Goal: Task Accomplishment & Management: Manage account settings

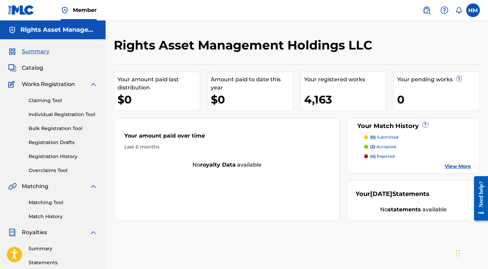
click at [46, 199] on link "Matching Tool" at bounding box center [63, 202] width 69 height 7
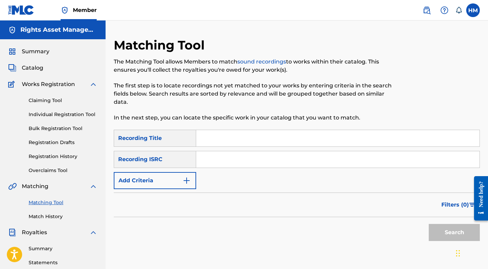
click at [219, 137] on input "Search Form" at bounding box center [338, 138] width 284 height 16
click at [227, 163] on input "Search Form" at bounding box center [338, 159] width 284 height 16
paste input "UKN6K1903502"
type input "UKN6K1903502"
click at [225, 139] on input "Search Form" at bounding box center [338, 138] width 284 height 16
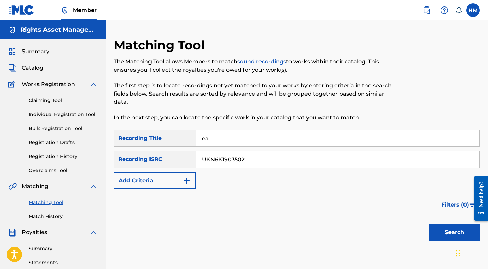
type input "e"
type input "Reality"
click at [449, 232] on button "Search" at bounding box center [454, 232] width 51 height 17
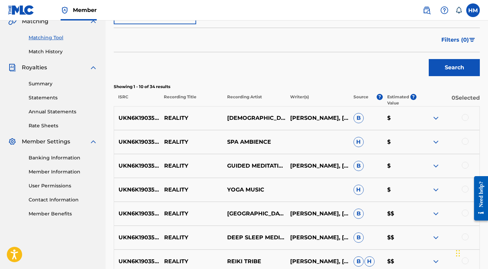
scroll to position [152, 0]
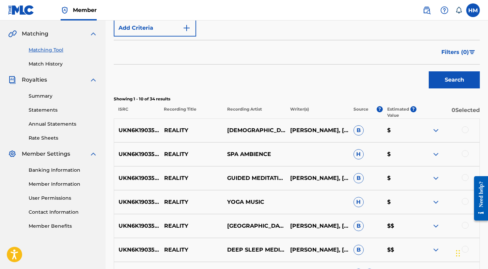
click at [467, 50] on span "Filters ( 0 )" at bounding box center [456, 52] width 28 height 8
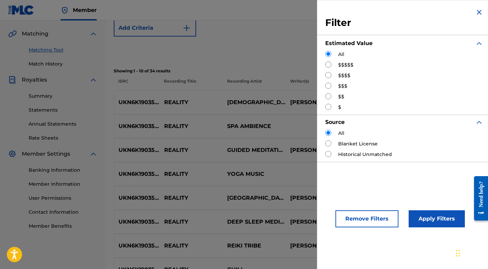
click at [329, 65] on input "Search Form" at bounding box center [329, 64] width 6 height 6
radio input "true"
click at [426, 217] on button "Apply Filters" at bounding box center [437, 218] width 56 height 17
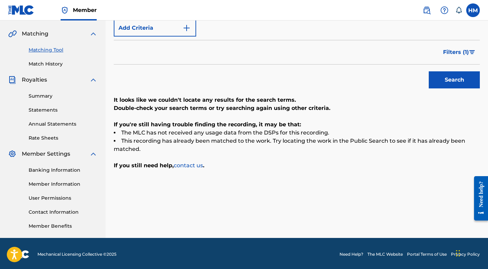
scroll to position [154, 0]
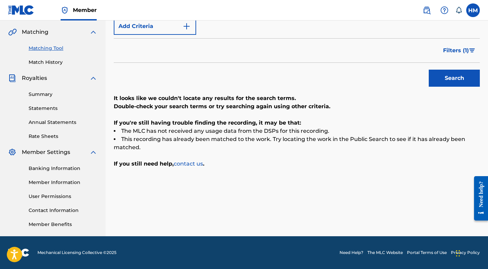
click at [472, 52] on button "Filters ( 1 )" at bounding box center [459, 50] width 41 height 17
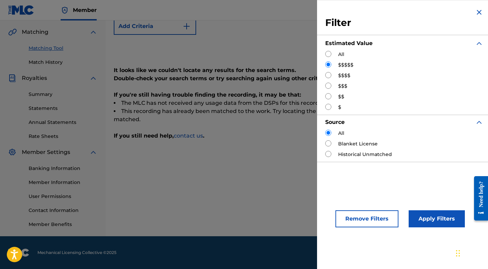
click at [328, 77] on input "Search Form" at bounding box center [329, 75] width 6 height 6
radio input "true"
click at [427, 218] on button "Apply Filters" at bounding box center [437, 218] width 56 height 17
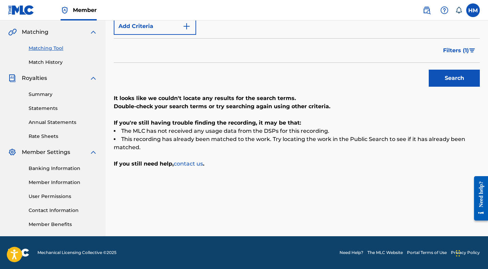
click at [464, 47] on span "Filters ( 1 )" at bounding box center [456, 50] width 26 height 8
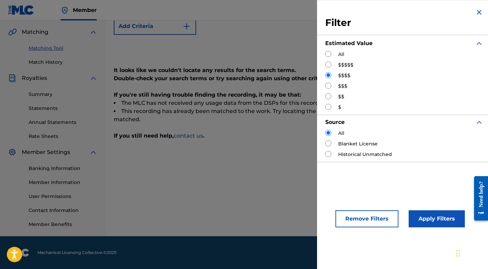
click at [330, 87] on input "Search Form" at bounding box center [329, 85] width 6 height 6
radio input "true"
click at [426, 217] on button "Apply Filters" at bounding box center [437, 218] width 56 height 17
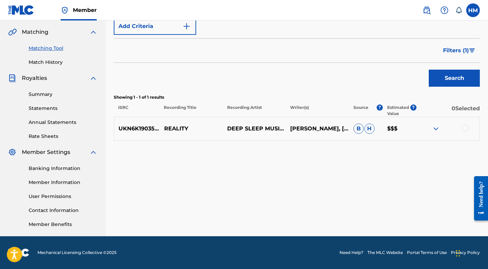
click at [466, 126] on div at bounding box center [465, 127] width 7 height 7
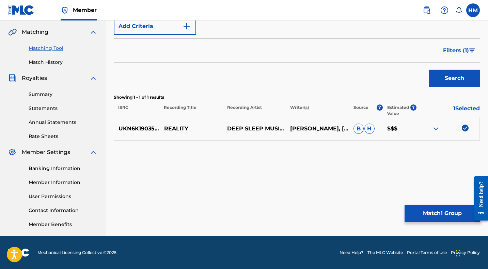
click at [469, 48] on span "Filters ( 1 )" at bounding box center [456, 50] width 26 height 8
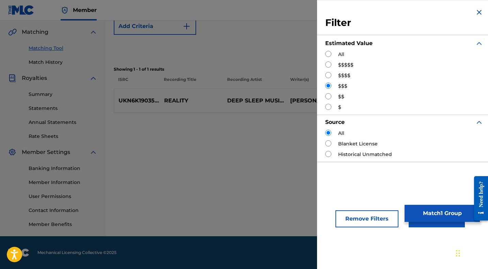
click at [328, 97] on input "Search Form" at bounding box center [329, 96] width 6 height 6
radio input "true"
click at [432, 224] on button "Apply Filters" at bounding box center [437, 218] width 56 height 17
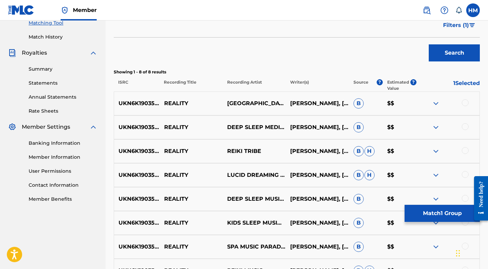
scroll to position [197, 0]
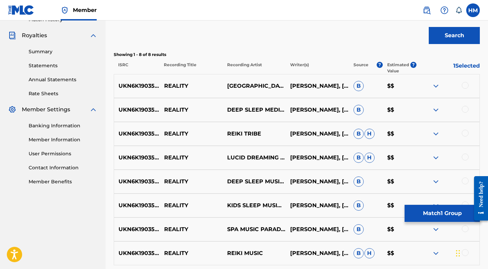
click at [467, 88] on div at bounding box center [465, 85] width 7 height 7
click at [463, 108] on div at bounding box center [465, 109] width 7 height 7
click at [464, 134] on div at bounding box center [465, 133] width 7 height 7
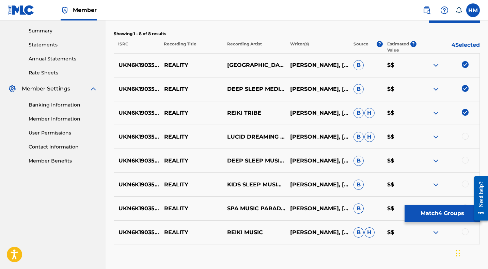
scroll to position [248, 0]
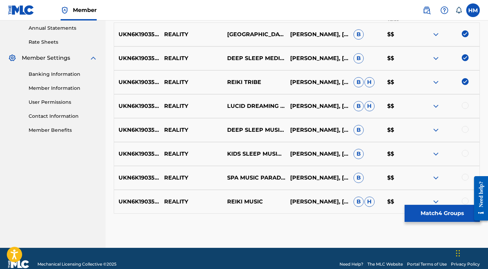
click at [467, 106] on div at bounding box center [465, 105] width 7 height 7
click at [465, 131] on div at bounding box center [465, 129] width 7 height 7
click at [466, 153] on div at bounding box center [465, 153] width 7 height 7
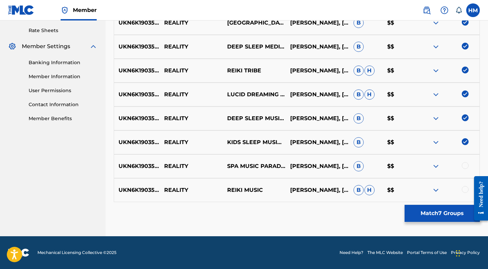
click at [464, 164] on div at bounding box center [465, 165] width 7 height 7
click at [466, 190] on div at bounding box center [465, 189] width 7 height 7
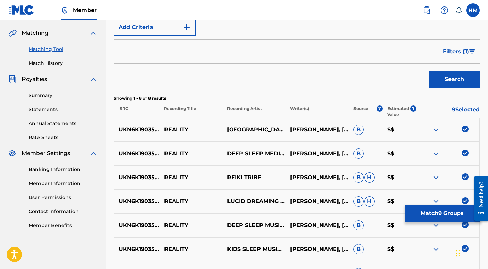
scroll to position [133, 0]
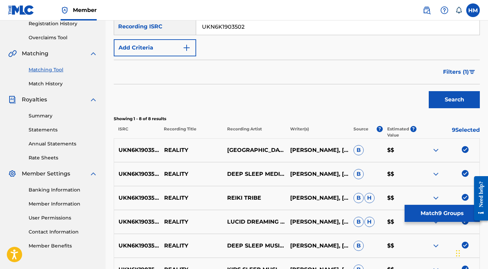
click at [467, 68] on span "Filters ( 1 )" at bounding box center [456, 72] width 26 height 8
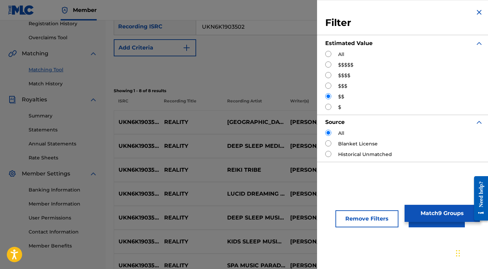
click at [330, 107] on input "Search Form" at bounding box center [329, 107] width 6 height 6
radio input "true"
click at [422, 224] on button "Apply Filters" at bounding box center [437, 218] width 56 height 17
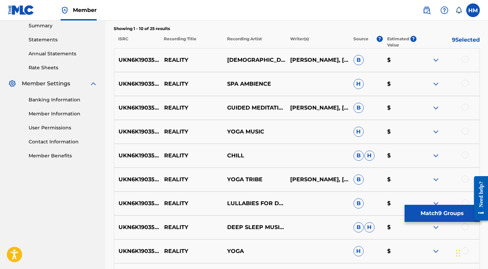
scroll to position [225, 0]
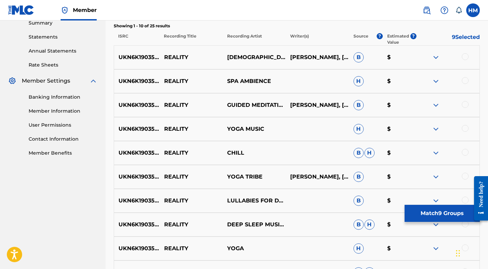
click at [469, 56] on div at bounding box center [465, 56] width 7 height 7
click at [466, 82] on div at bounding box center [465, 80] width 7 height 7
click at [465, 106] on div at bounding box center [465, 104] width 7 height 7
click at [465, 131] on div at bounding box center [465, 128] width 7 height 7
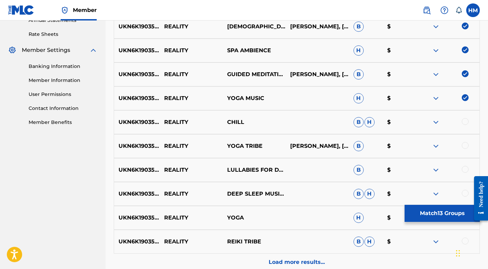
scroll to position [285, 0]
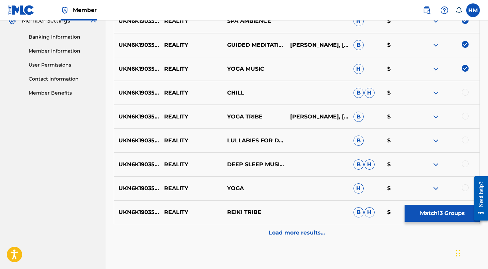
click at [467, 91] on div at bounding box center [465, 92] width 7 height 7
click at [467, 110] on div "UKN6K1903502 REALITY YOGA TRIBE REUBEN JONES, RORY WILDMAN B $" at bounding box center [297, 117] width 366 height 24
click at [467, 114] on div at bounding box center [465, 115] width 7 height 7
click at [465, 141] on div at bounding box center [465, 139] width 7 height 7
click at [466, 165] on div at bounding box center [465, 163] width 7 height 7
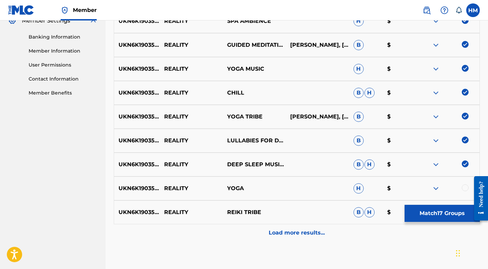
click at [466, 188] on div at bounding box center [465, 187] width 7 height 7
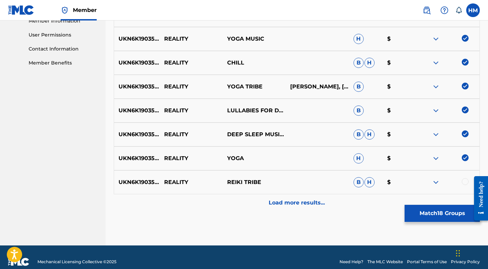
scroll to position [325, 0]
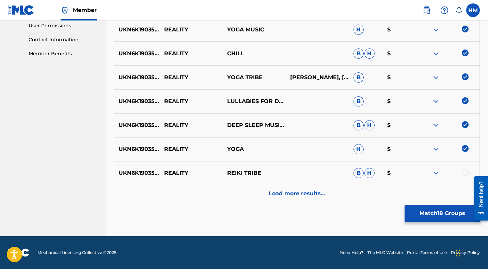
click at [467, 173] on div at bounding box center [465, 172] width 7 height 7
click at [300, 195] on p "Load more results..." at bounding box center [297, 193] width 56 height 8
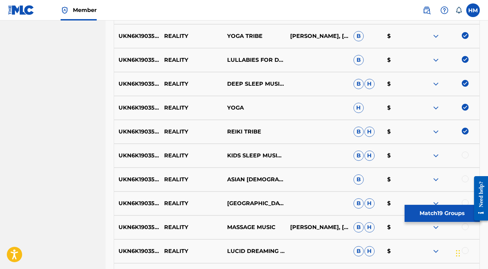
scroll to position [431, 0]
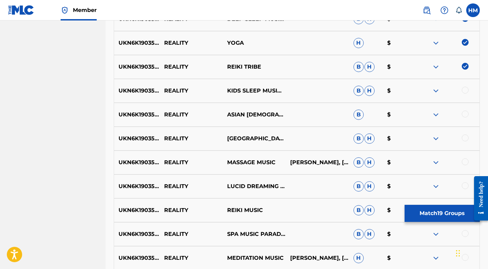
click at [467, 88] on div at bounding box center [465, 90] width 7 height 7
click at [467, 114] on div at bounding box center [465, 113] width 7 height 7
click at [466, 143] on div "UKN6K1903502 REALITY MANTRA MUSIC CENTER B H $" at bounding box center [297, 138] width 366 height 24
click at [467, 136] on div at bounding box center [465, 137] width 7 height 7
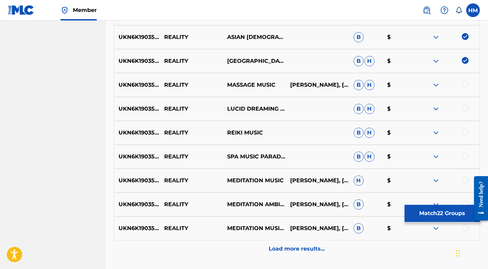
scroll to position [521, 0]
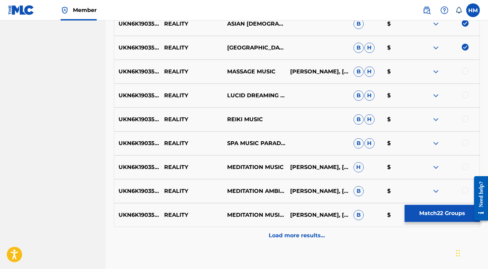
click at [467, 73] on div at bounding box center [465, 70] width 7 height 7
click at [467, 92] on div at bounding box center [465, 94] width 7 height 7
click at [465, 118] on div at bounding box center [465, 118] width 7 height 7
click at [465, 144] on div at bounding box center [465, 142] width 7 height 7
click at [465, 165] on div at bounding box center [465, 166] width 7 height 7
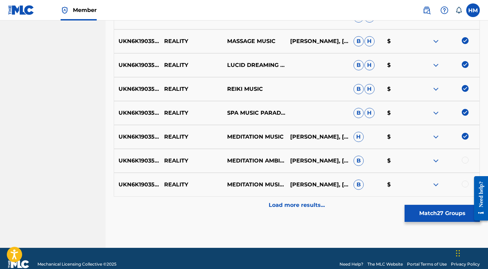
scroll to position [563, 0]
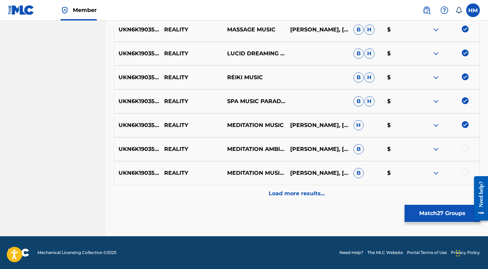
click at [466, 151] on div at bounding box center [465, 148] width 7 height 7
click at [465, 174] on div at bounding box center [465, 172] width 7 height 7
click at [280, 193] on p "Load more results..." at bounding box center [297, 193] width 56 height 8
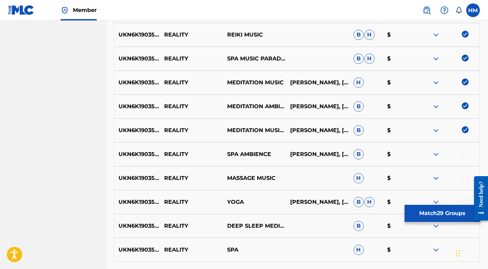
scroll to position [665, 0]
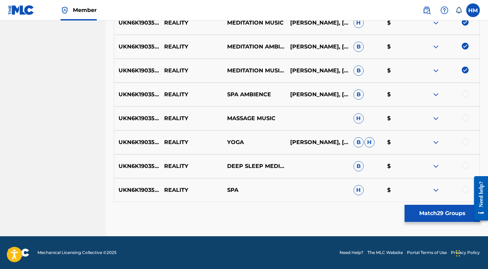
click at [465, 94] on div at bounding box center [465, 93] width 7 height 7
click at [465, 116] on div at bounding box center [465, 117] width 7 height 7
click at [467, 144] on div at bounding box center [465, 141] width 7 height 7
click at [466, 168] on div at bounding box center [465, 165] width 7 height 7
click at [467, 189] on div at bounding box center [465, 189] width 7 height 7
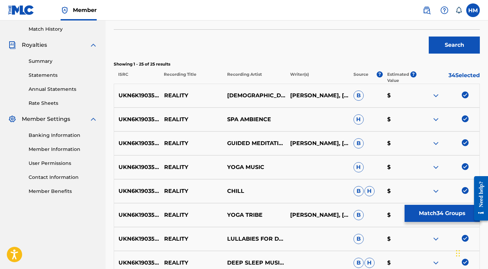
scroll to position [67, 0]
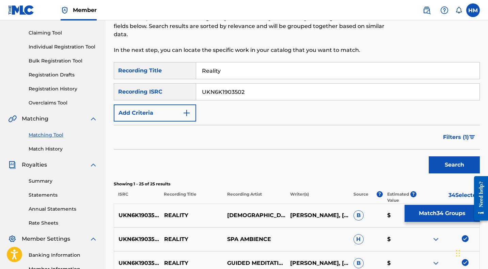
click at [438, 216] on button "Match 34 Groups" at bounding box center [442, 213] width 75 height 17
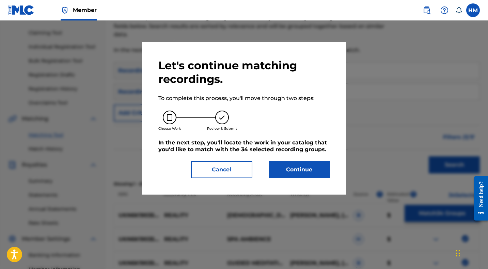
click at [297, 174] on button "Continue" at bounding box center [299, 169] width 61 height 17
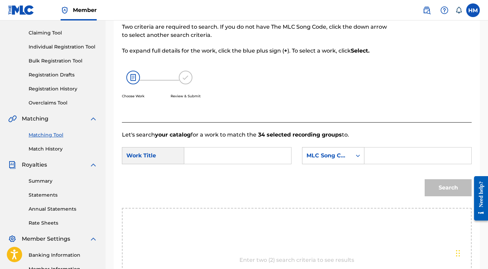
click at [204, 157] on input "Search Form" at bounding box center [237, 155] width 95 height 16
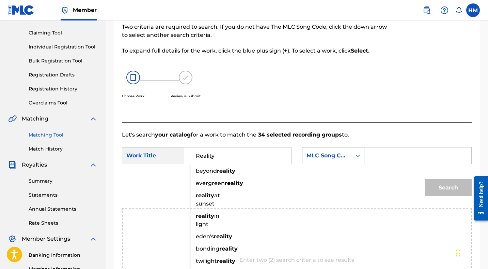
type input "Reality"
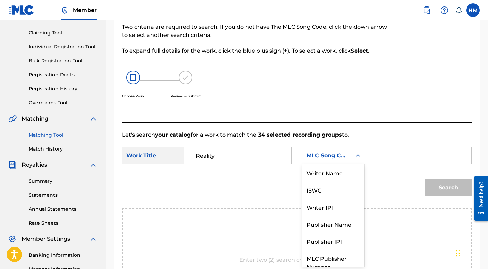
click at [342, 157] on div "MLC Song Code" at bounding box center [327, 155] width 41 height 8
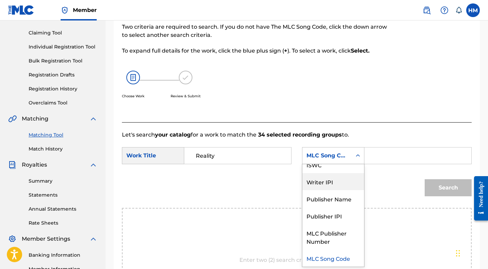
scroll to position [0, 0]
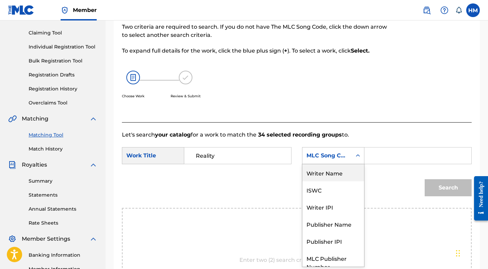
click at [340, 175] on div "Writer Name" at bounding box center [334, 172] width 62 height 17
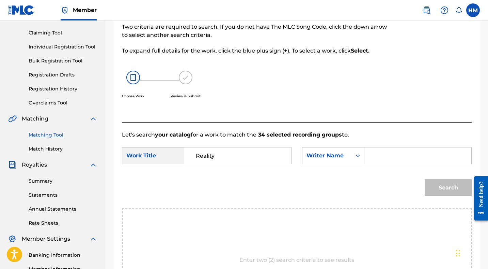
click at [382, 158] on input "Search Form" at bounding box center [418, 155] width 95 height 16
click at [437, 184] on button "Search" at bounding box center [448, 187] width 47 height 17
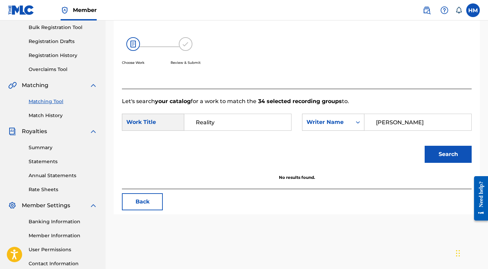
scroll to position [154, 0]
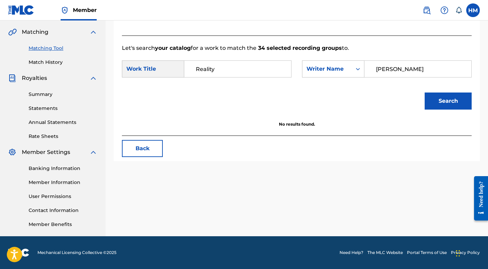
click at [385, 70] on input "wildman" at bounding box center [418, 69] width 95 height 16
click at [446, 100] on button "Search" at bounding box center [448, 100] width 47 height 17
click at [395, 67] on input "brice" at bounding box center [418, 69] width 95 height 16
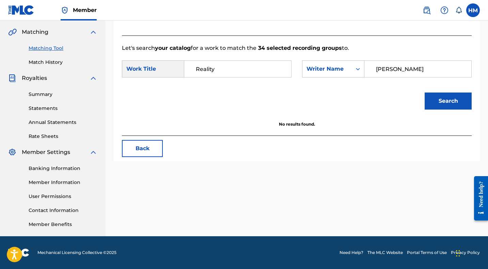
click at [395, 67] on input "brice" at bounding box center [418, 69] width 95 height 16
type input "chance"
click at [459, 104] on button "Search" at bounding box center [448, 100] width 47 height 17
click at [342, 76] on div "Writer Name" at bounding box center [333, 68] width 62 height 17
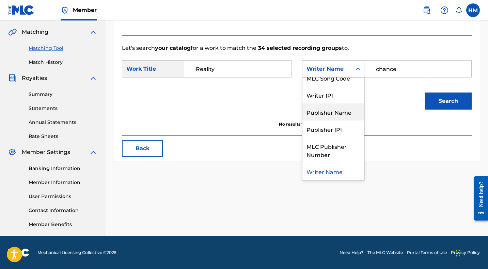
scroll to position [0, 0]
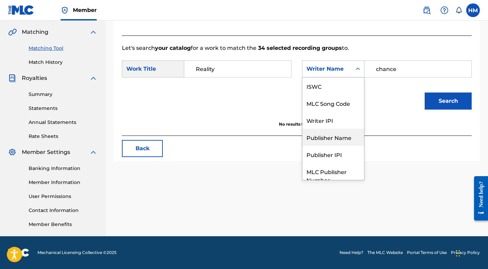
click at [333, 138] on div "Publisher Name" at bounding box center [334, 137] width 62 height 17
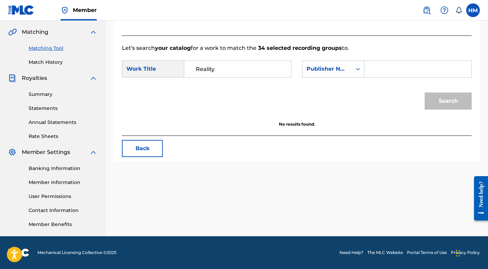
click at [393, 71] on input "Search Form" at bounding box center [418, 69] width 95 height 16
type input "rights asset management"
click at [455, 101] on button "Search" at bounding box center [448, 100] width 47 height 17
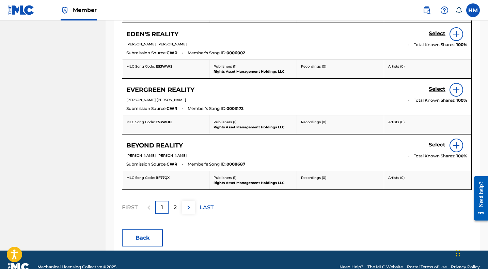
scroll to position [388, 0]
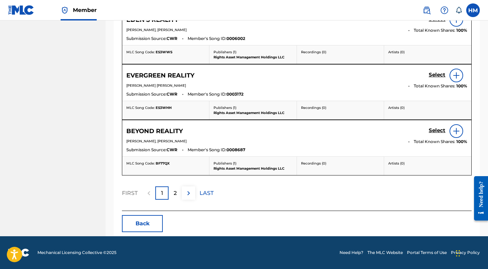
click at [172, 194] on div "2" at bounding box center [175, 192] width 13 height 13
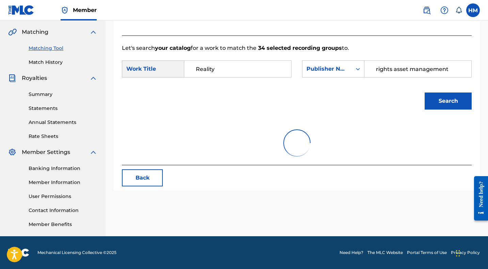
scroll to position [221, 0]
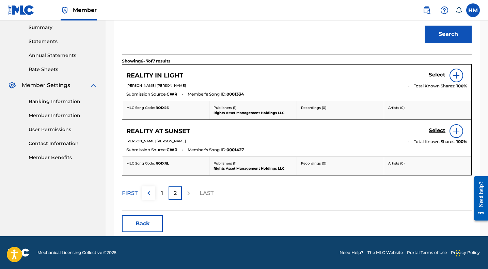
click at [161, 196] on p "1" at bounding box center [162, 193] width 2 height 8
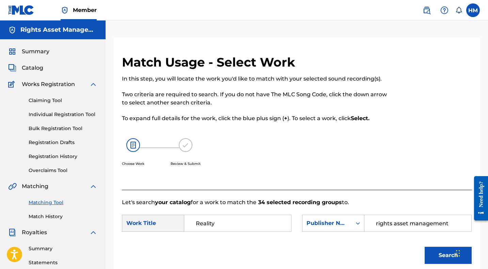
scroll to position [82, 0]
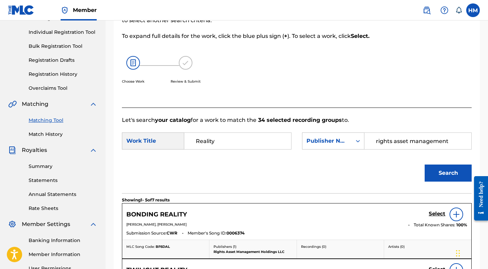
click at [225, 141] on input "Reality" at bounding box center [237, 141] width 95 height 16
type input "Realidad"
click at [449, 170] on button "Search" at bounding box center [448, 172] width 47 height 17
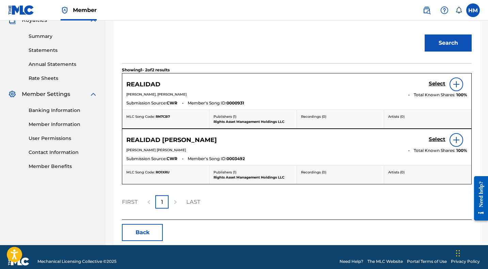
scroll to position [221, 0]
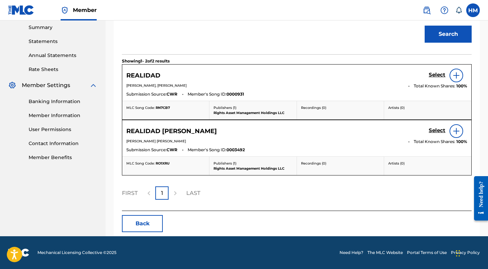
click at [457, 76] on img at bounding box center [457, 75] width 8 height 8
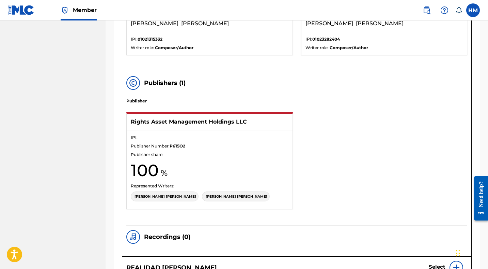
scroll to position [210, 0]
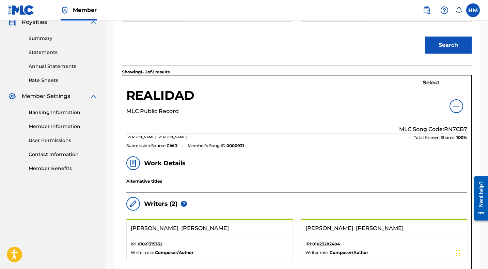
click at [432, 82] on h5 "Select" at bounding box center [431, 82] width 17 height 6
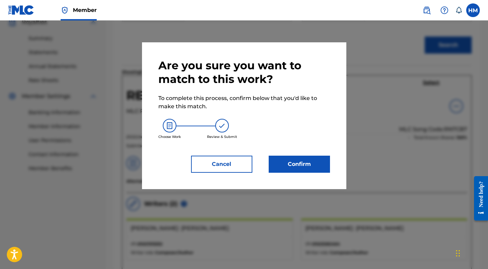
click at [314, 165] on button "Confirm" at bounding box center [299, 163] width 61 height 17
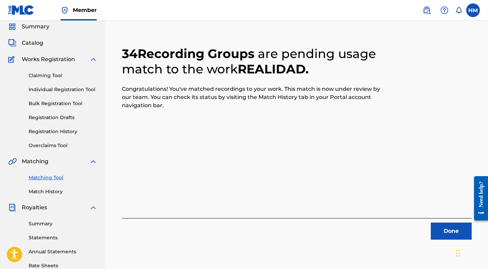
scroll to position [40, 0]
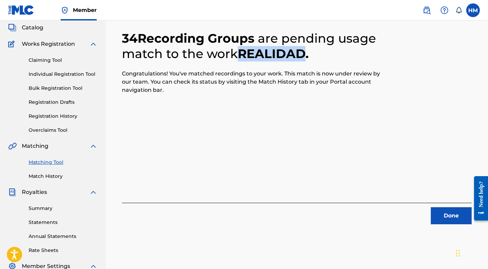
drag, startPoint x: 306, startPoint y: 54, endPoint x: 243, endPoint y: 53, distance: 63.1
click at [243, 53] on h2 "34 Recording Groups are pending usage match to the work REALIDAD ." at bounding box center [253, 46] width 262 height 31
copy h2 "REALIDAD"
click at [450, 211] on button "Done" at bounding box center [451, 215] width 41 height 17
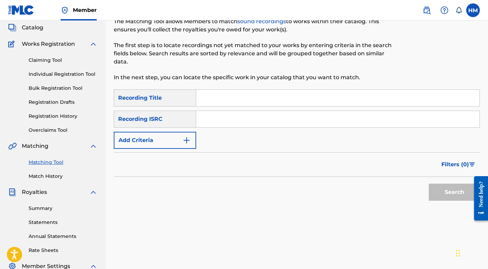
scroll to position [0, 0]
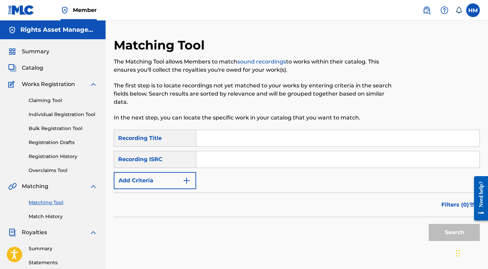
click at [36, 67] on span "Catalog" at bounding box center [32, 68] width 21 height 8
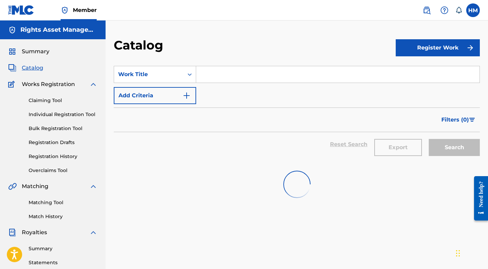
click at [227, 73] on input "Search Form" at bounding box center [338, 74] width 284 height 16
paste input "REALIDAD"
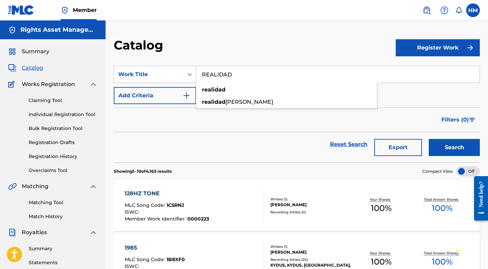
type input "REALIDAD"
click at [451, 141] on button "Search" at bounding box center [454, 147] width 51 height 17
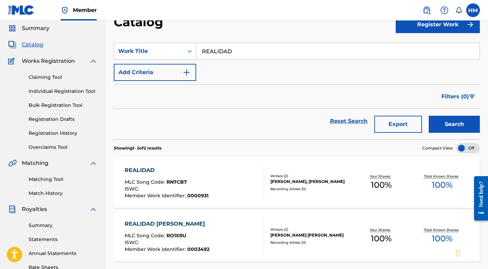
scroll to position [83, 0]
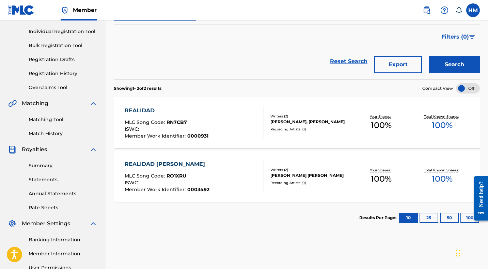
click at [154, 115] on div "REALIDAD MLC Song Code : RN7CB7 ISWC : Member Work Identifier : 0000931" at bounding box center [167, 122] width 84 height 32
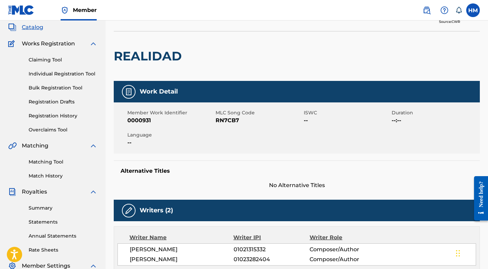
scroll to position [20, 0]
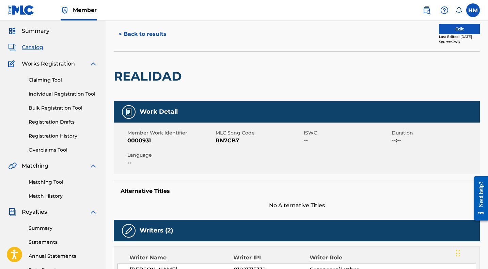
click at [442, 30] on button "Edit" at bounding box center [459, 29] width 41 height 10
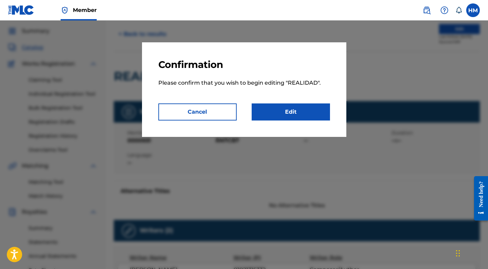
click at [281, 113] on link "Edit" at bounding box center [291, 111] width 78 height 17
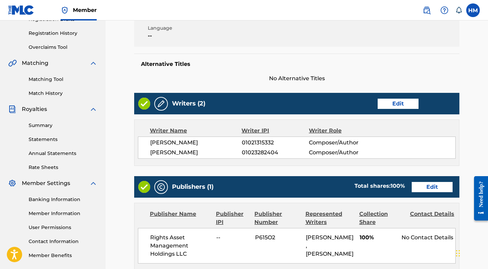
scroll to position [42, 0]
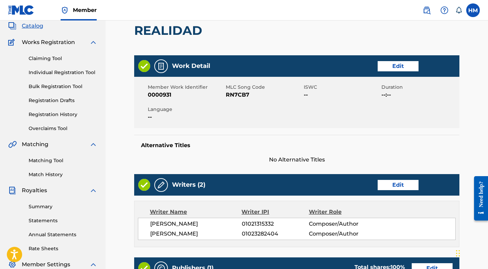
click at [391, 70] on link "Edit" at bounding box center [398, 66] width 41 height 10
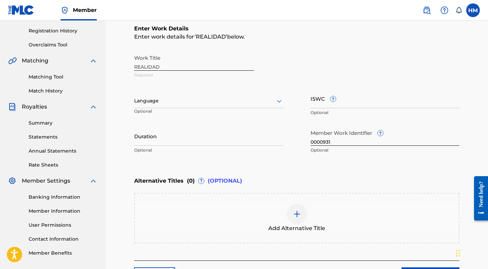
scroll to position [179, 0]
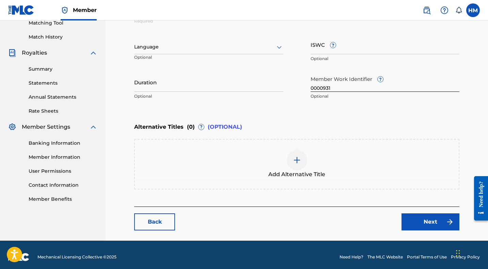
click at [296, 157] on img at bounding box center [297, 160] width 8 height 8
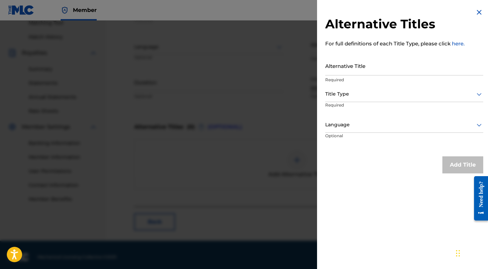
click at [345, 96] on div at bounding box center [405, 94] width 158 height 9
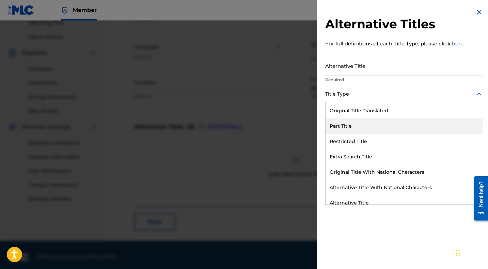
scroll to position [66, 0]
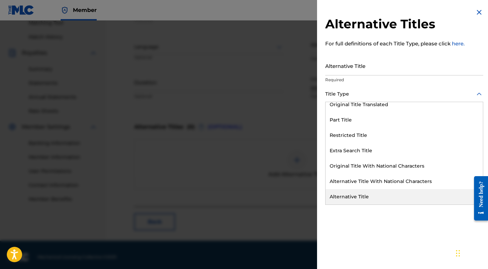
click at [352, 194] on div "Alternative Title" at bounding box center [404, 196] width 157 height 15
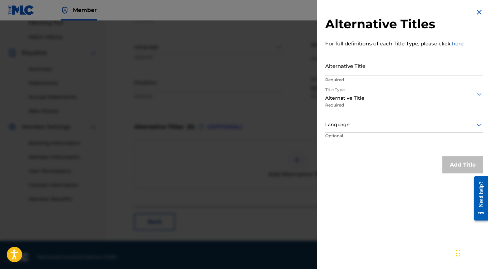
click at [360, 123] on div at bounding box center [405, 124] width 158 height 9
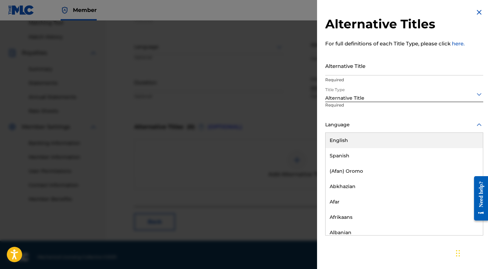
click at [353, 144] on div "English" at bounding box center [404, 140] width 157 height 15
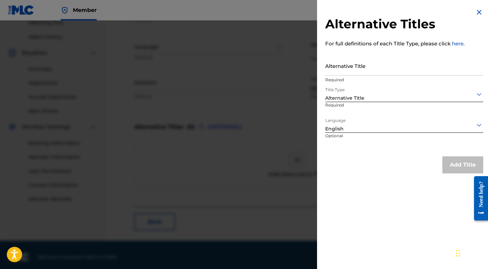
click at [357, 70] on input "Alternative Title" at bounding box center [405, 65] width 158 height 19
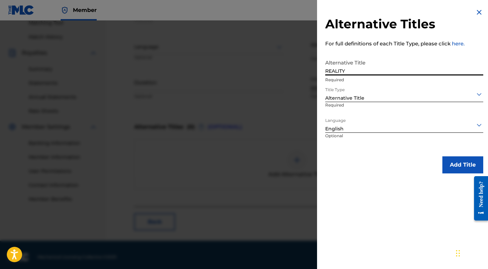
type input "REALITY"
click at [449, 164] on button "Add Title" at bounding box center [463, 164] width 41 height 17
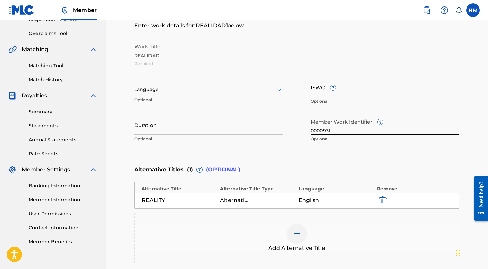
scroll to position [121, 0]
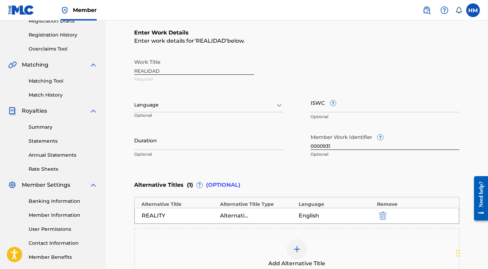
click at [322, 107] on input "ISWC ?" at bounding box center [385, 102] width 149 height 19
paste input "T-321.921.312-0"
type input "T-321.921.312-0"
click at [368, 168] on div "Enter Work Details Enter work details for ‘ REALIDAD ’ below. Work Title REALID…" at bounding box center [297, 94] width 326 height 165
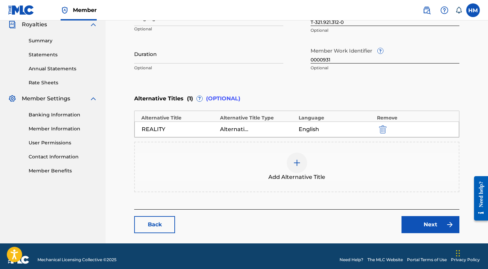
scroll to position [215, 0]
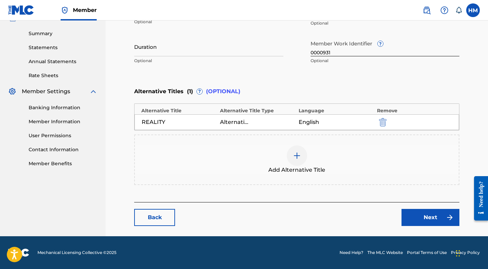
click at [431, 219] on link "Next" at bounding box center [431, 217] width 58 height 17
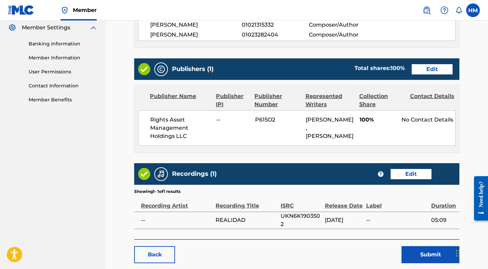
scroll to position [315, 0]
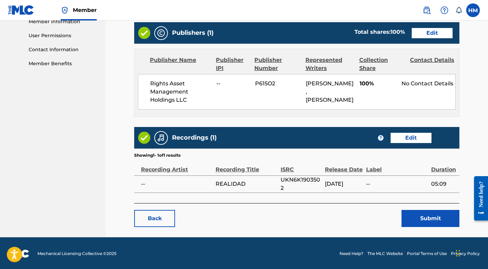
click at [430, 216] on button "Submit" at bounding box center [431, 218] width 58 height 17
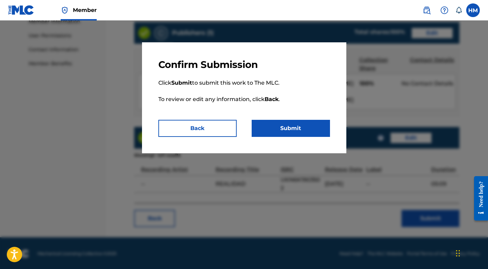
click at [297, 129] on button "Submit" at bounding box center [291, 128] width 78 height 17
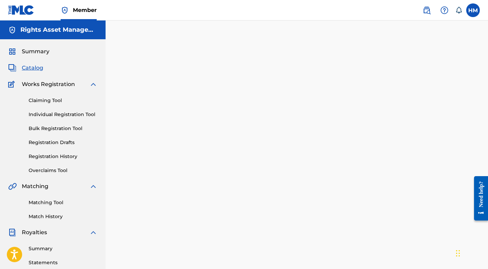
click at [35, 49] on span "Summary" at bounding box center [36, 51] width 28 height 8
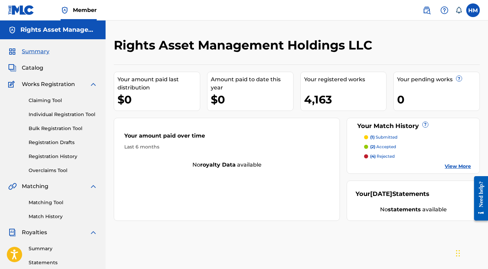
click at [454, 166] on link "View More" at bounding box center [458, 166] width 26 height 7
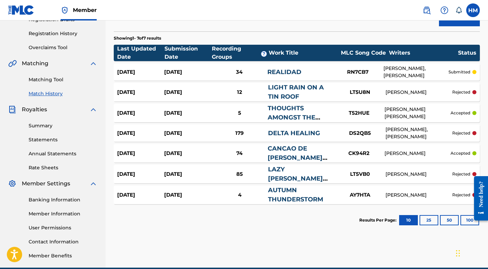
scroll to position [123, 0]
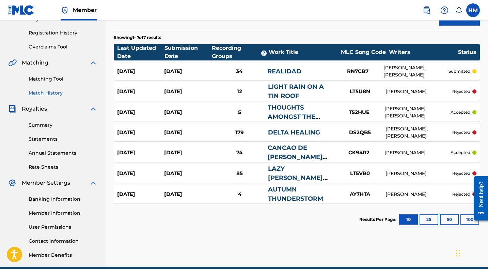
click at [52, 77] on link "Matching Tool" at bounding box center [63, 78] width 69 height 7
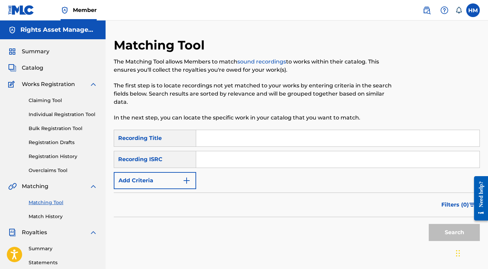
click at [222, 162] on input "Search Form" at bounding box center [338, 159] width 284 height 16
paste input "UK6821806055"
type input "UK6821806055"
click at [441, 235] on button "Search" at bounding box center [454, 232] width 51 height 17
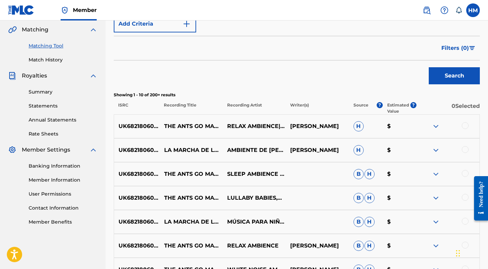
scroll to position [157, 0]
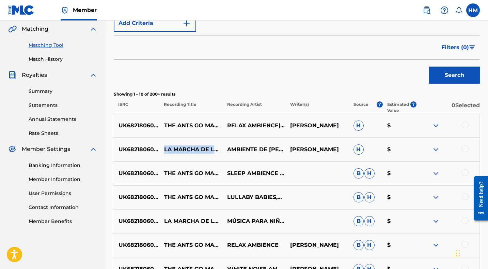
drag, startPoint x: 196, startPoint y: 153, endPoint x: 166, endPoint y: 145, distance: 31.2
click at [166, 145] on p "LA MARCHA DE LAS HORMIGAS" at bounding box center [191, 149] width 63 height 8
copy p "LA MARCHA DE LAS HORMIGAS"
